Goal: Transaction & Acquisition: Purchase product/service

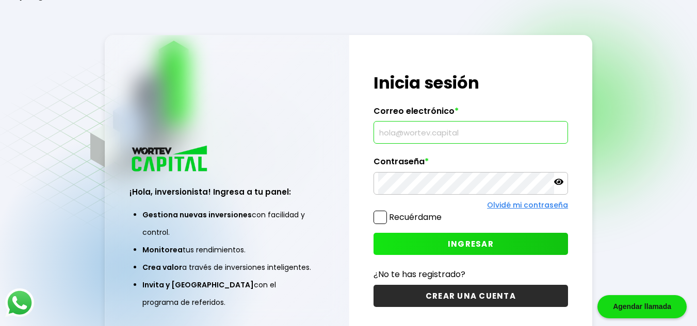
click at [399, 133] on input "text" at bounding box center [470, 133] width 185 height 22
type input "[EMAIL_ADDRESS][DOMAIN_NAME]"
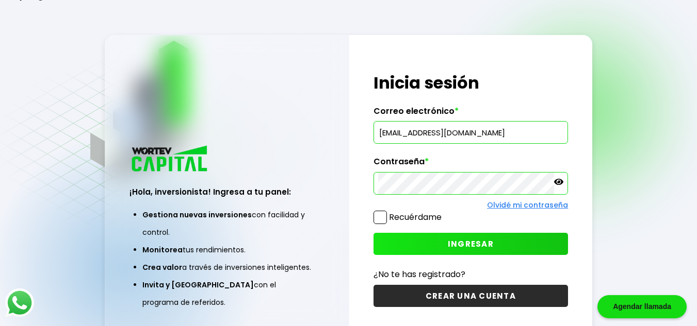
click at [470, 248] on span "INGRESAR" at bounding box center [471, 244] width 46 height 11
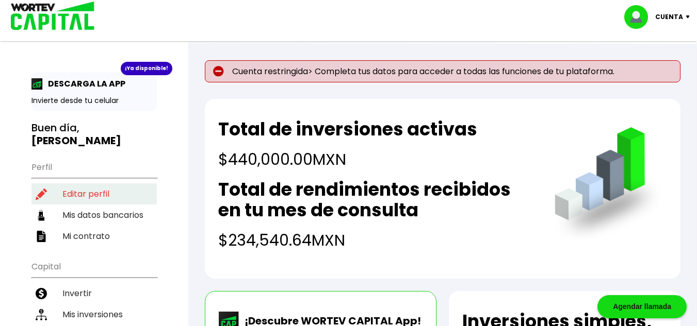
click at [79, 184] on li "Editar perfil" at bounding box center [93, 194] width 125 height 21
select select "Hombre"
select select "Posgrado"
select select "DF"
select select "Banamex"
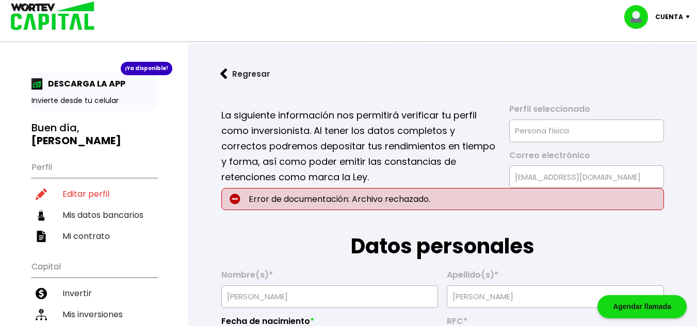
click at [375, 201] on p "Error de documentación: Archivo rechazado." at bounding box center [442, 199] width 442 height 22
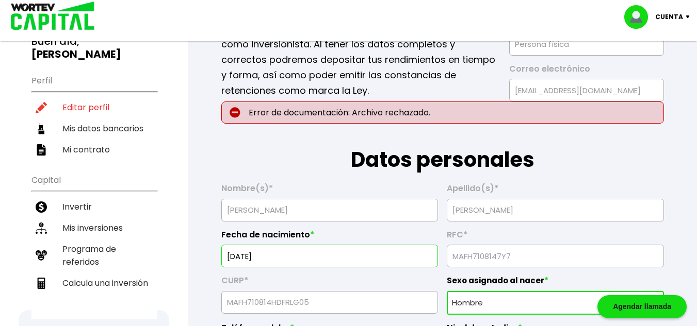
scroll to position [103, 0]
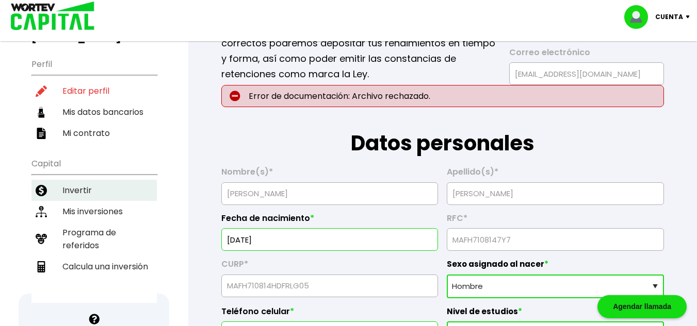
click at [85, 180] on li "Invertir" at bounding box center [93, 190] width 125 height 21
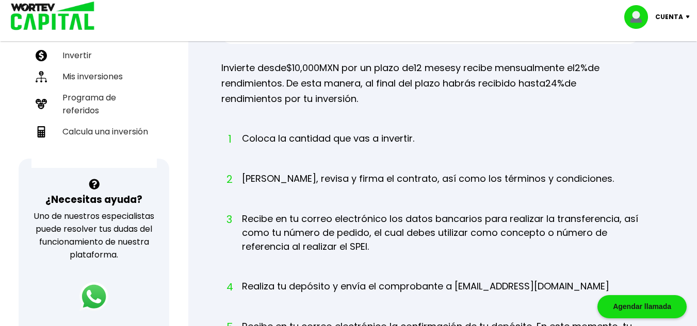
scroll to position [155, 0]
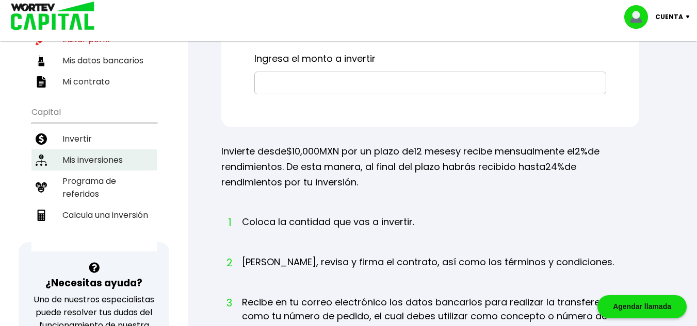
click at [80, 150] on li "Mis inversiones" at bounding box center [93, 160] width 125 height 21
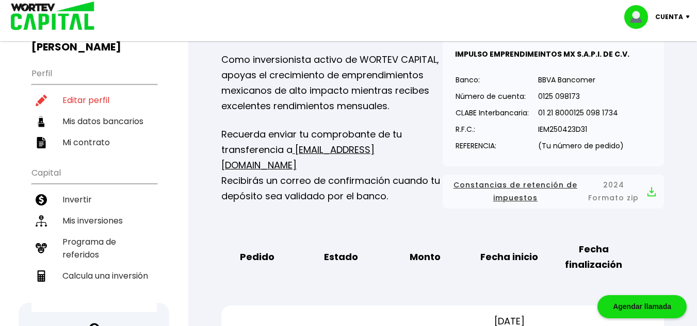
scroll to position [75, 0]
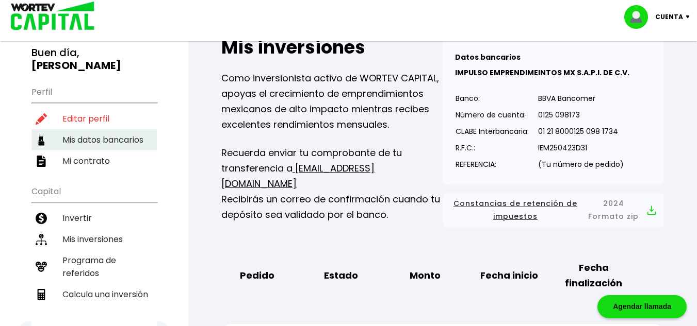
click at [96, 209] on li "Invertir" at bounding box center [93, 218] width 125 height 21
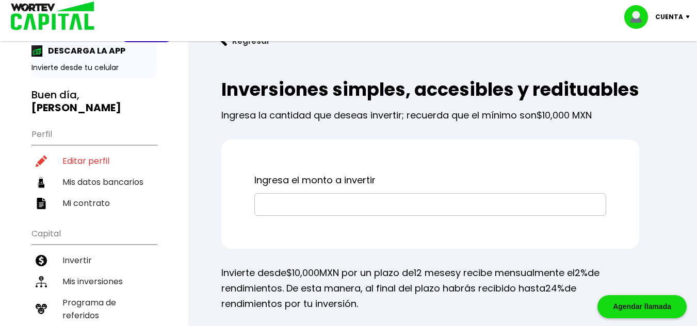
scroll to position [52, 0]
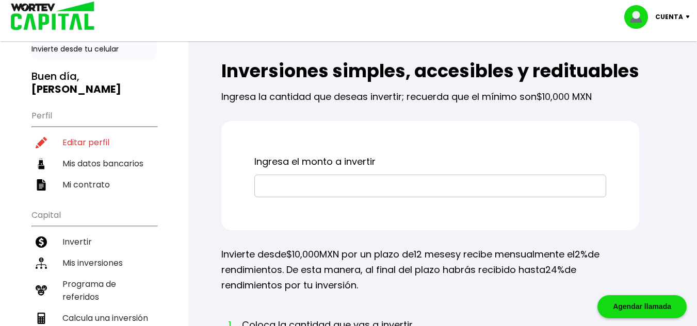
click at [317, 197] on input "text" at bounding box center [430, 186] width 342 height 22
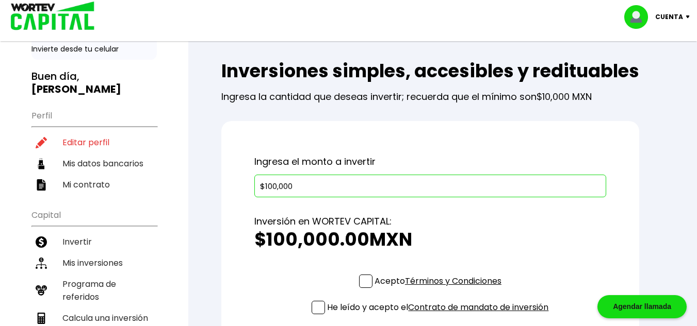
type input "$100,000"
click at [489, 229] on p "Inversión en WORTEV CAPITAL:" at bounding box center [430, 221] width 352 height 15
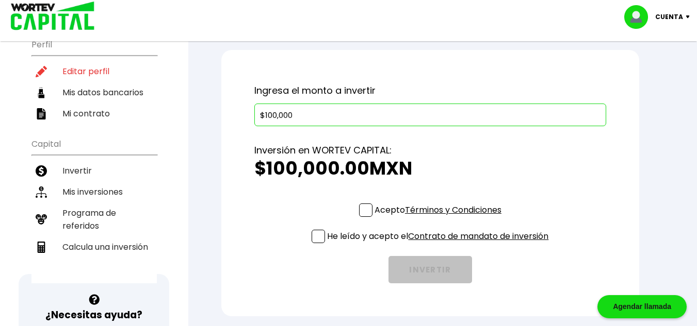
scroll to position [155, 0]
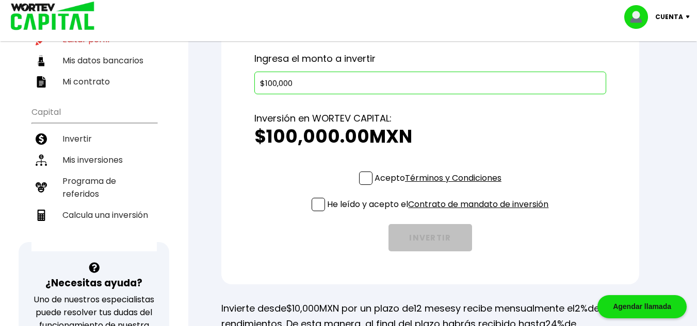
click at [365, 185] on span at bounding box center [365, 178] width 13 height 13
click at [440, 186] on input "Acepto Términos y Condiciones" at bounding box center [440, 186] width 0 height 0
click at [318, 211] on span at bounding box center [317, 204] width 13 height 13
click at [440, 212] on input "He leído y acepto el Contrato de mandato de inversión" at bounding box center [440, 212] width 0 height 0
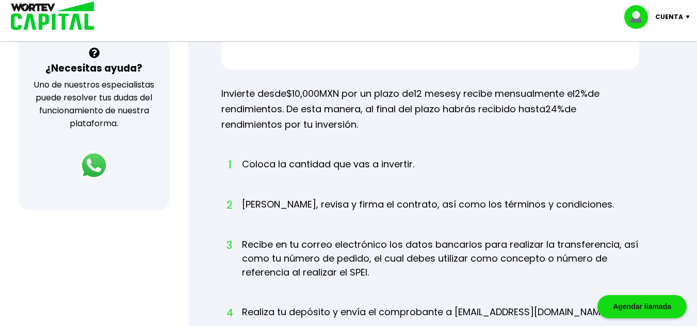
scroll to position [267, 0]
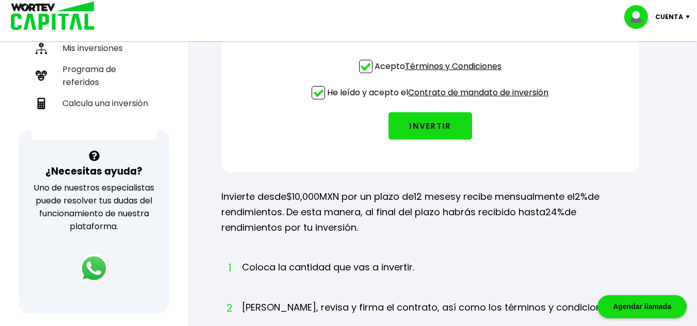
click at [427, 72] on link "Términos y Condiciones" at bounding box center [453, 66] width 96 height 12
click at [469, 98] on link "Contrato de mandato de inversión" at bounding box center [478, 93] width 140 height 12
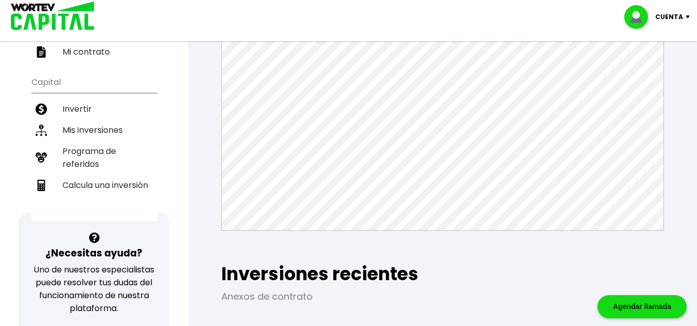
scroll to position [201, 0]
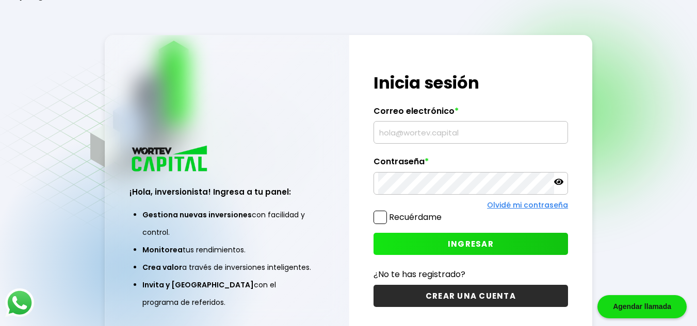
click at [402, 133] on input "text" at bounding box center [470, 133] width 185 height 22
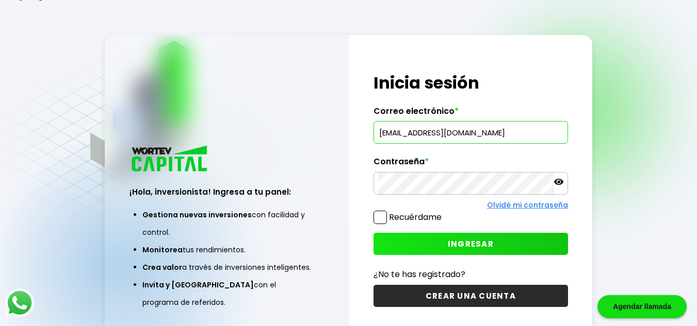
type input "[EMAIL_ADDRESS][DOMAIN_NAME]"
click at [462, 248] on span "INGRESAR" at bounding box center [471, 244] width 46 height 11
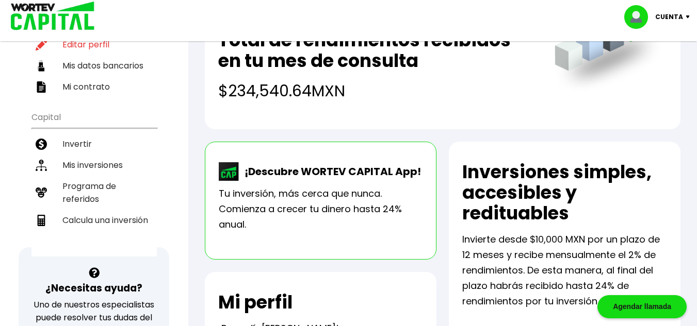
scroll to position [155, 0]
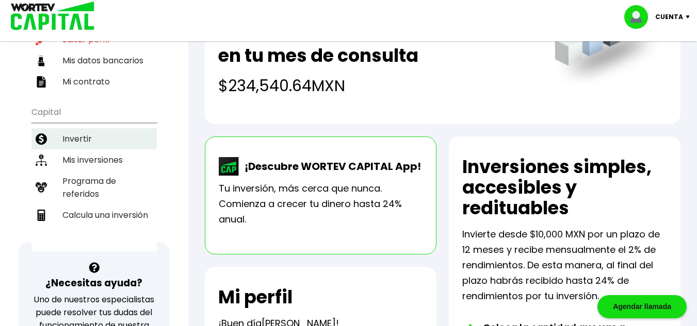
click at [76, 133] on li "Invertir" at bounding box center [93, 138] width 125 height 21
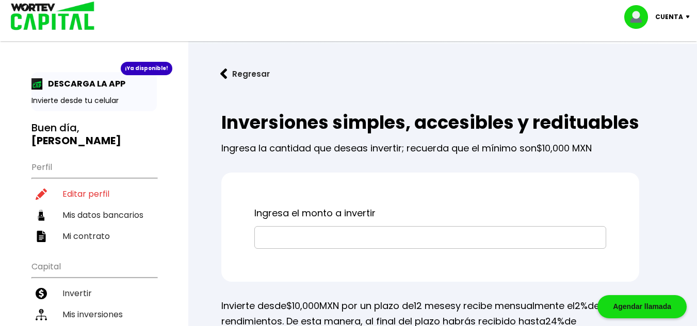
click at [336, 249] on input "text" at bounding box center [430, 238] width 342 height 22
type input "$100,000"
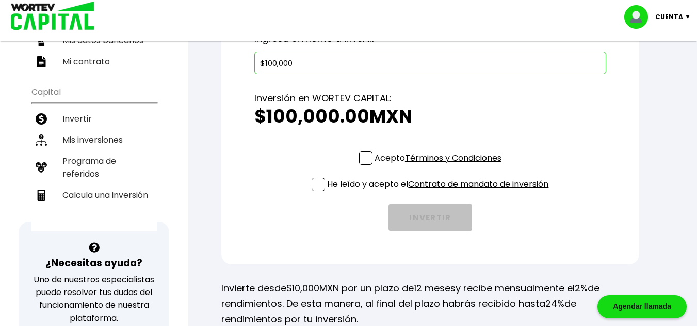
scroll to position [206, 0]
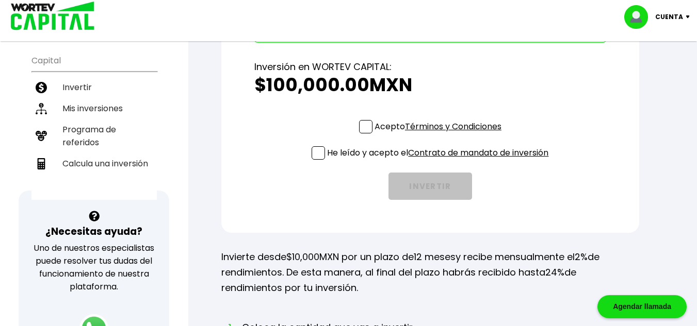
click at [374, 133] on p "Acepto Términos y Condiciones" at bounding box center [437, 126] width 127 height 13
click at [440, 135] on input "Acepto Términos y Condiciones" at bounding box center [440, 135] width 0 height 0
click at [319, 160] on span at bounding box center [317, 152] width 13 height 13
click at [440, 161] on input "He leído y acepto el Contrato de mandato de inversión" at bounding box center [440, 161] width 0 height 0
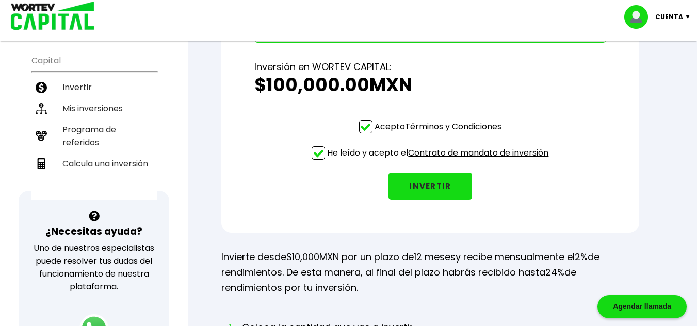
click at [532, 200] on div "Acepto Términos y Condiciones He leído y acepto el Contrato de mandato de inver…" at bounding box center [430, 160] width 352 height 80
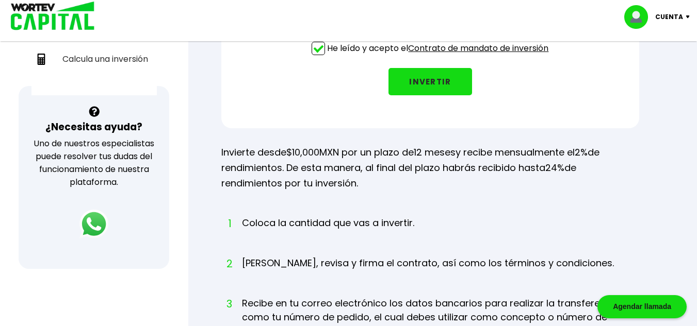
scroll to position [309, 0]
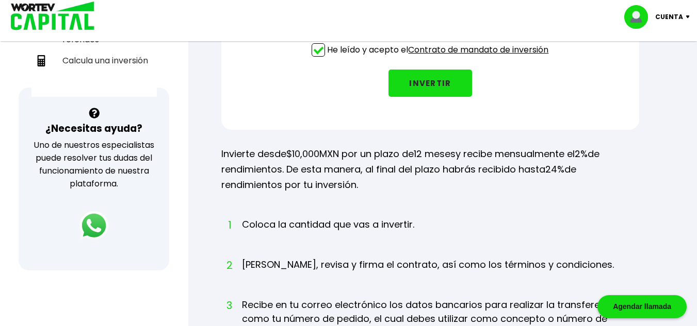
click at [427, 97] on button "INVERTIR" at bounding box center [430, 83] width 84 height 27
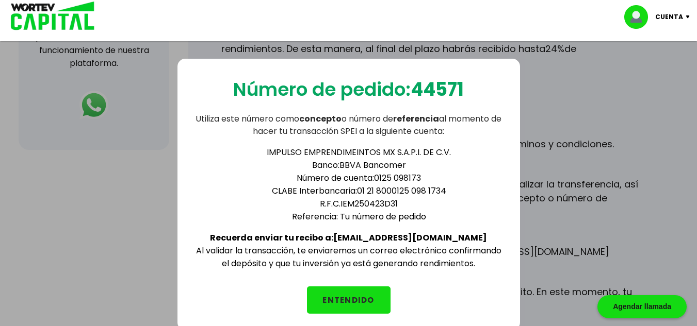
scroll to position [413, 0]
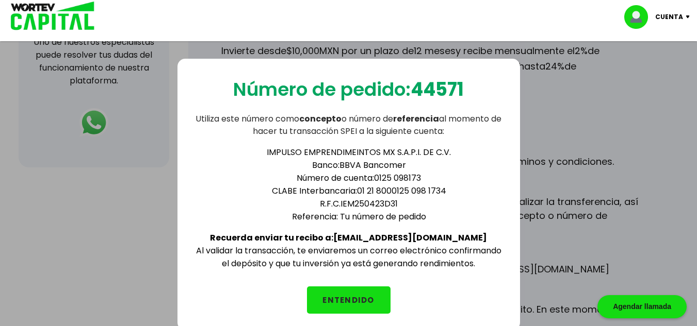
click at [348, 306] on button "ENTENDIDO" at bounding box center [349, 300] width 84 height 27
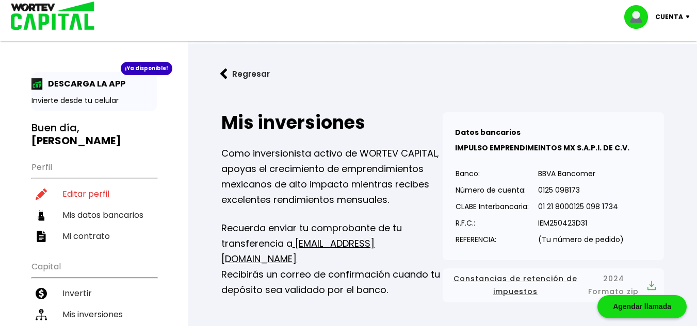
click at [670, 18] on p "Cuenta" at bounding box center [669, 16] width 28 height 15
click at [639, 74] on li "Cerrar sesión" at bounding box center [658, 68] width 83 height 21
